Goal: Task Accomplishment & Management: Manage account settings

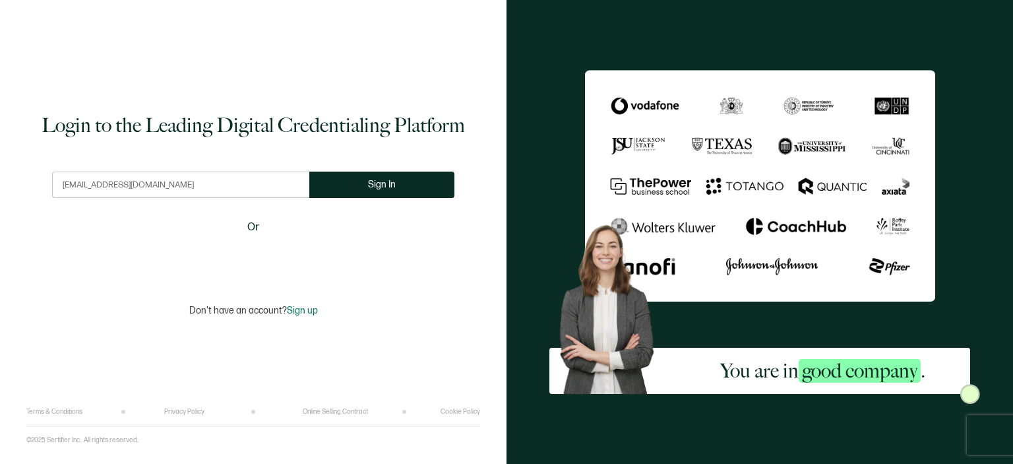
type input "[EMAIL_ADDRESS][DOMAIN_NAME]"
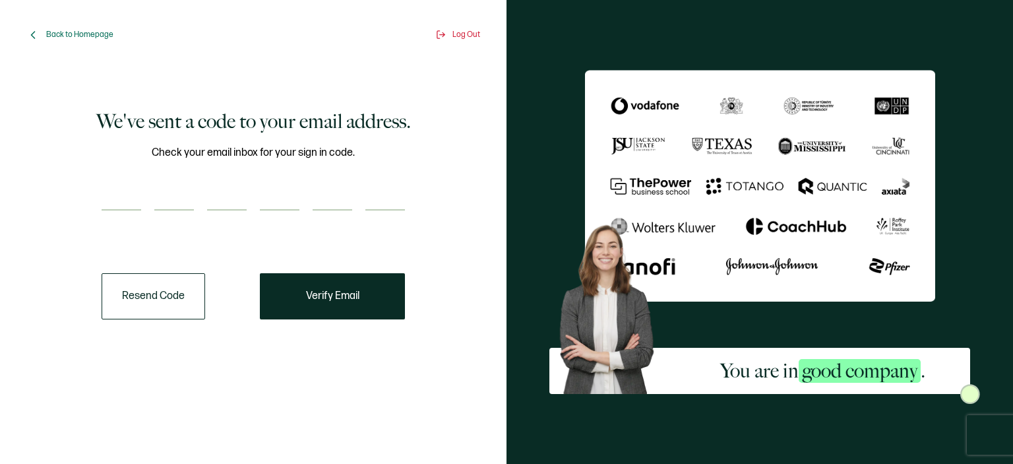
click at [113, 191] on input "number" at bounding box center [122, 197] width 40 height 26
type input "5"
type input "7"
type input "0"
type input "8"
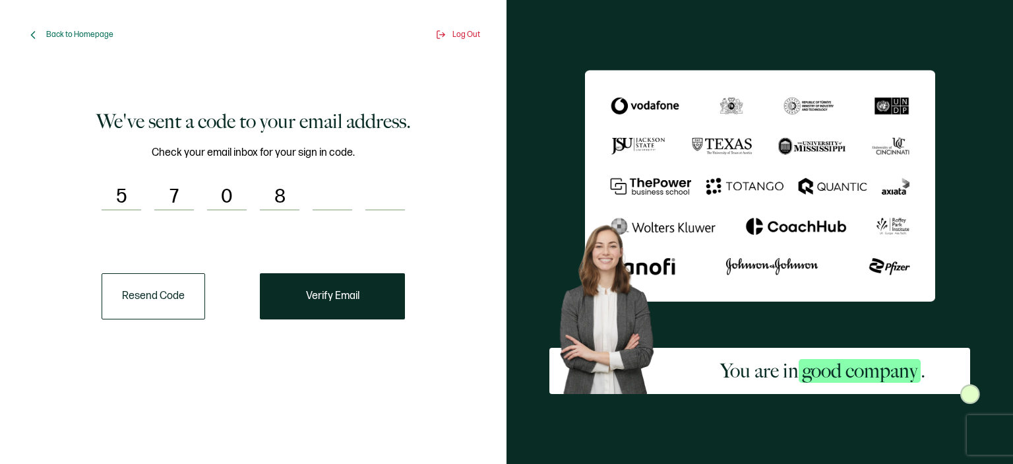
type input "1"
type input "6"
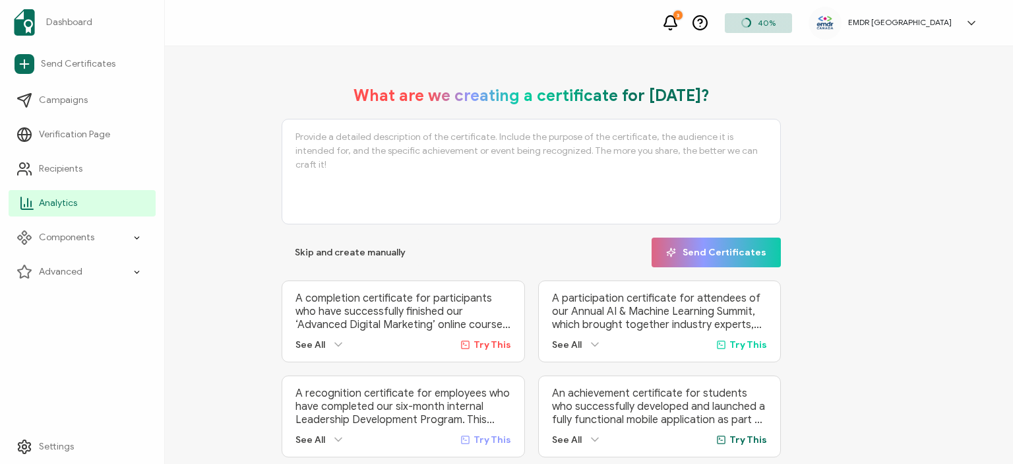
click at [68, 202] on span "Analytics" at bounding box center [58, 203] width 38 height 13
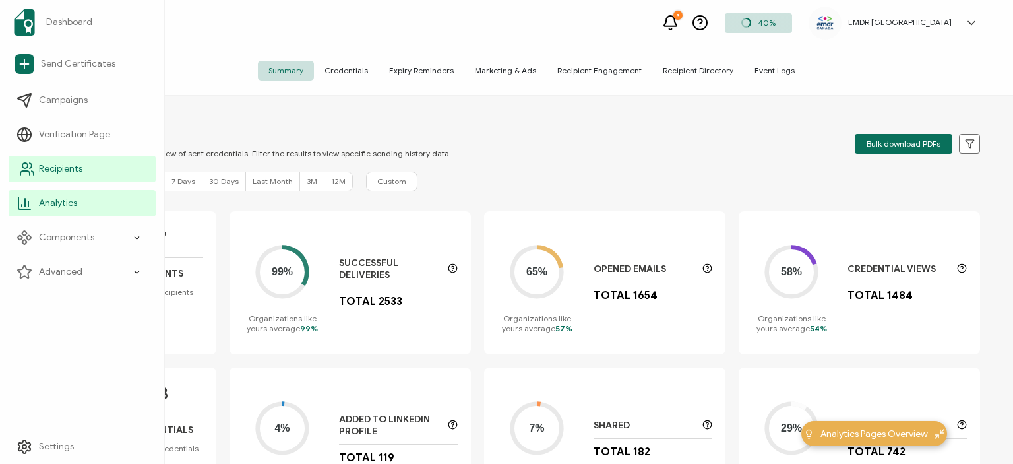
click at [69, 170] on span "Recipients" at bounding box center [61, 168] width 44 height 13
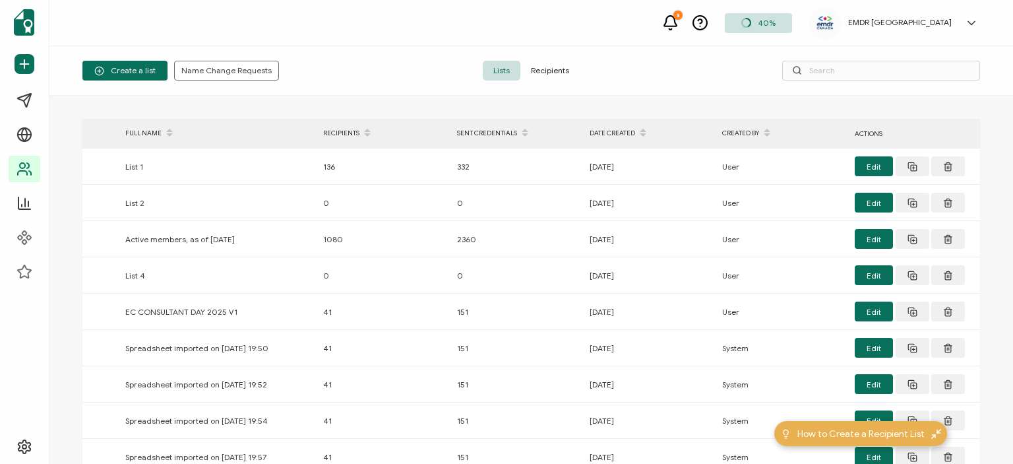
click at [543, 64] on span "Recipients" at bounding box center [549, 71] width 59 height 20
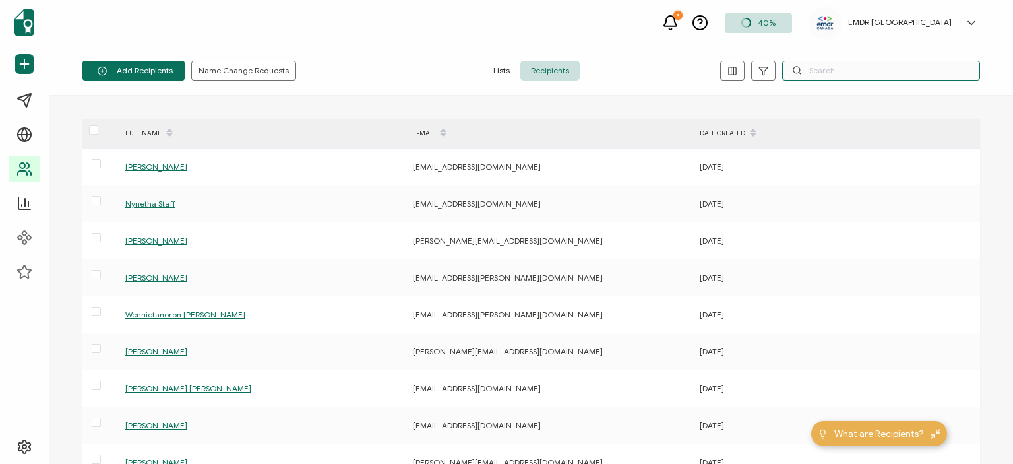
click at [824, 73] on input "text" at bounding box center [881, 71] width 198 height 20
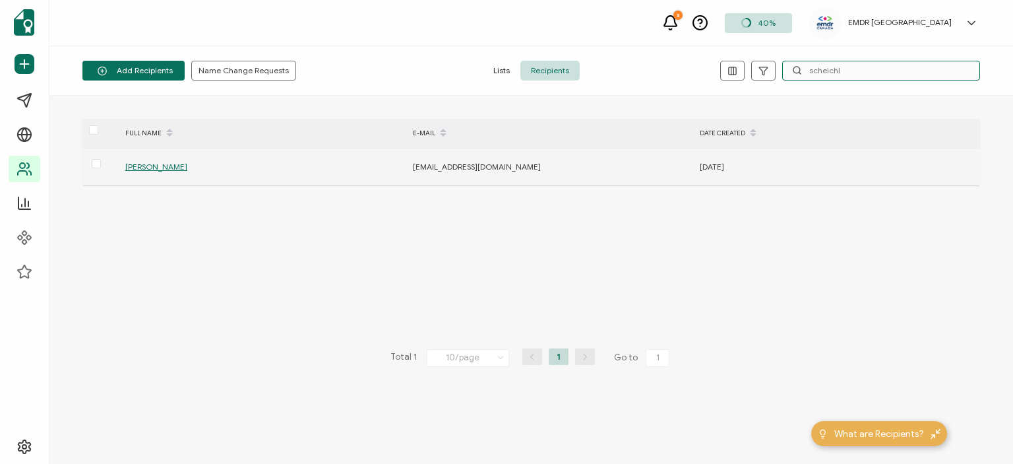
type input "scheichl"
click at [154, 165] on span "[PERSON_NAME]" at bounding box center [156, 167] width 62 height 10
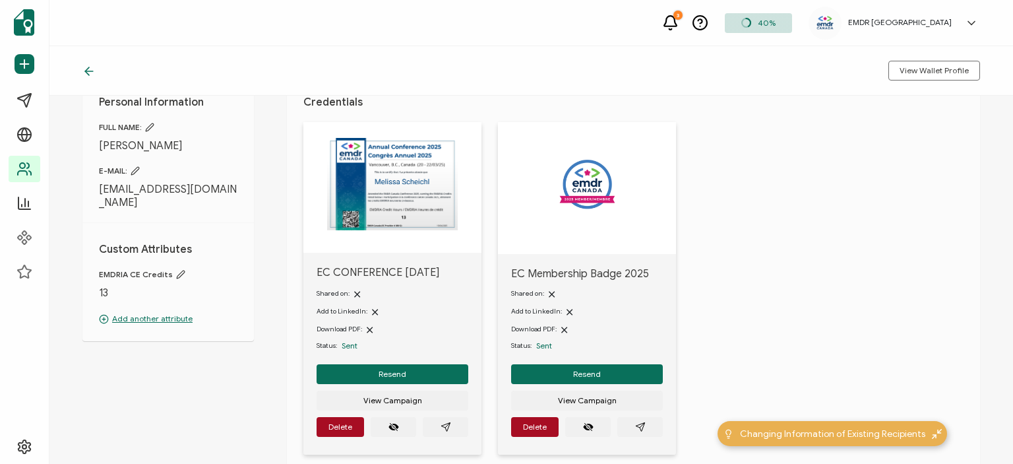
scroll to position [79, 0]
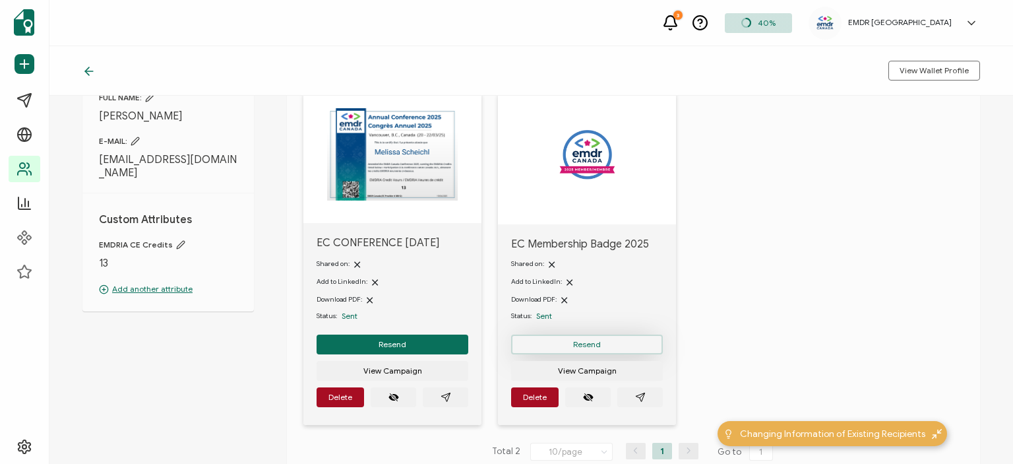
click at [581, 344] on span "Resend" at bounding box center [587, 344] width 28 height 8
